Goal: Information Seeking & Learning: Understand process/instructions

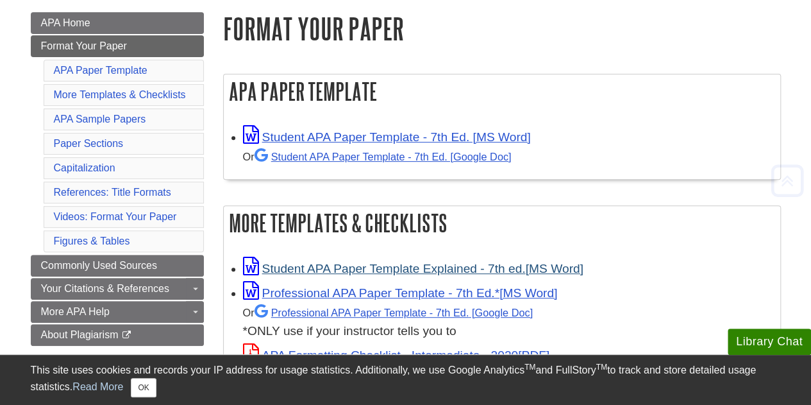
scroll to position [257, 0]
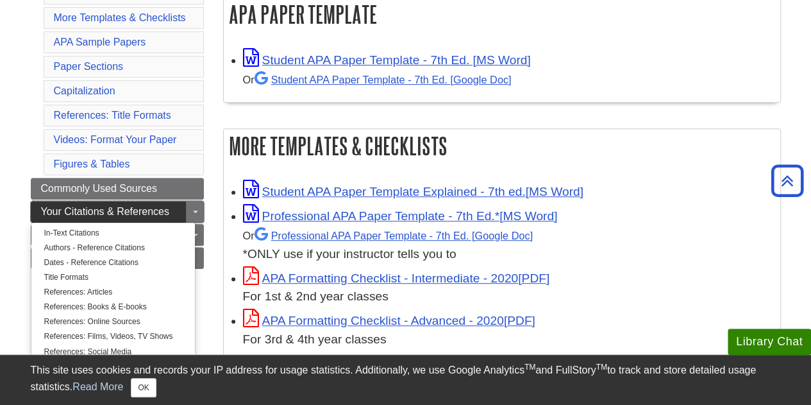
click at [148, 206] on span "Your Citations & References" at bounding box center [105, 211] width 128 height 11
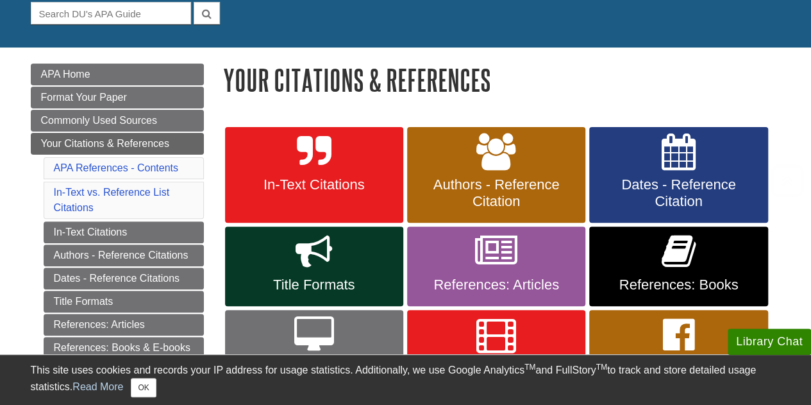
scroll to position [192, 0]
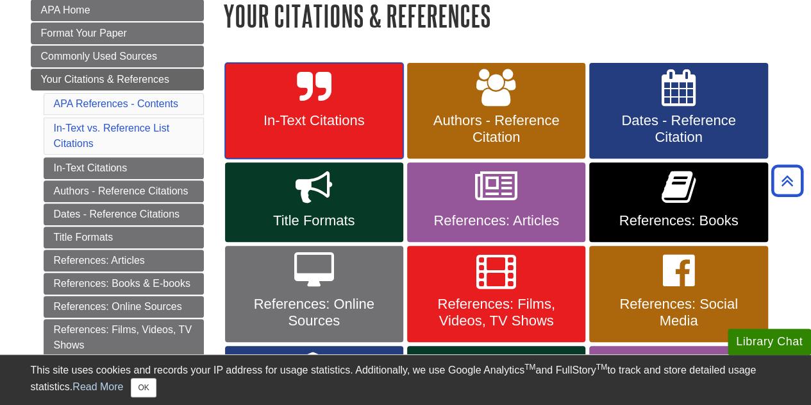
click at [348, 125] on span "In-Text Citations" at bounding box center [314, 120] width 159 height 17
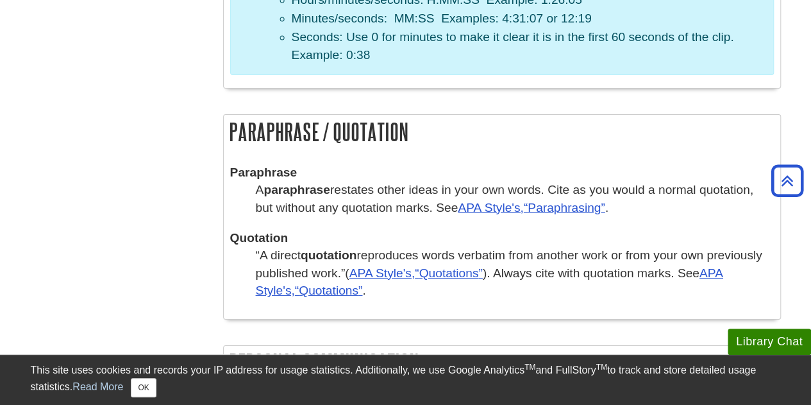
scroll to position [1988, 0]
